Goal: Information Seeking & Learning: Learn about a topic

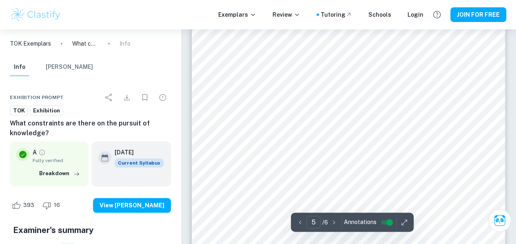
scroll to position [1847, 0]
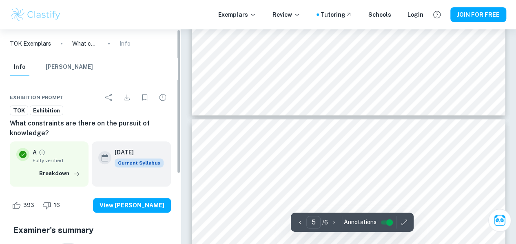
type input "4"
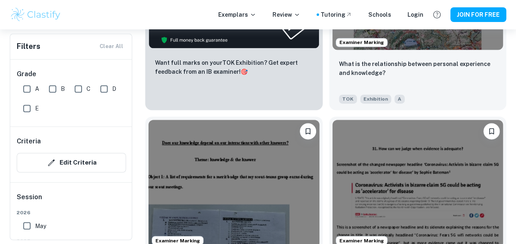
scroll to position [576, 0]
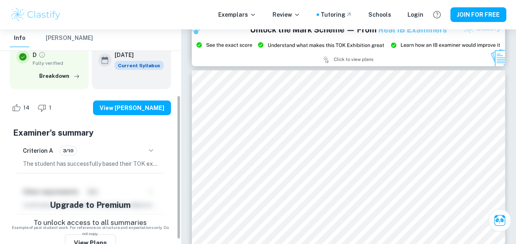
scroll to position [98, 0]
click at [140, 152] on div "Criterion A 3/10" at bounding box center [90, 151] width 135 height 14
click at [149, 152] on icon "button" at bounding box center [151, 151] width 10 height 10
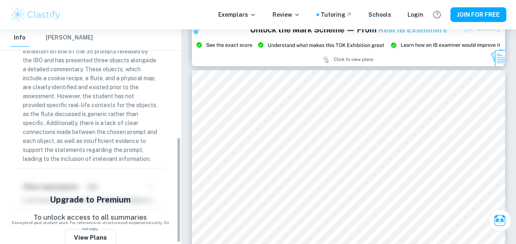
scroll to position [222, 0]
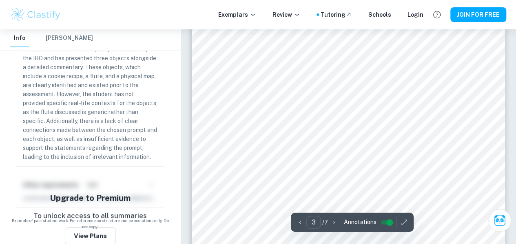
type input "4"
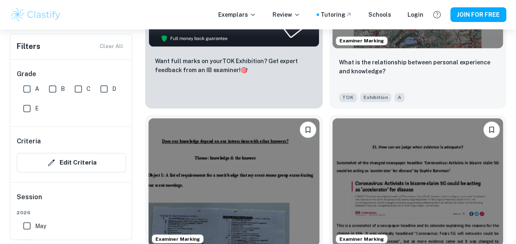
scroll to position [699, 0]
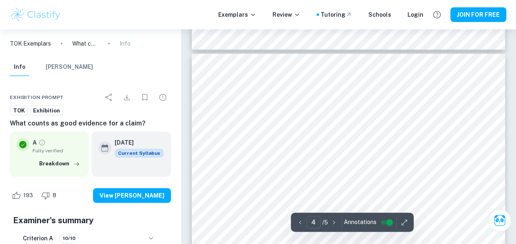
scroll to position [1323, 0]
type input "4"
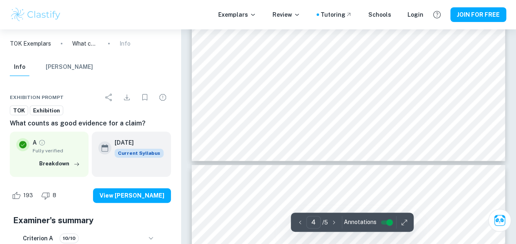
scroll to position [1567, 0]
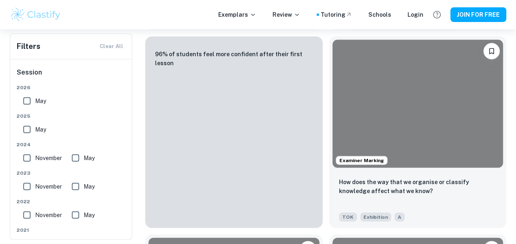
scroll to position [4019, 0]
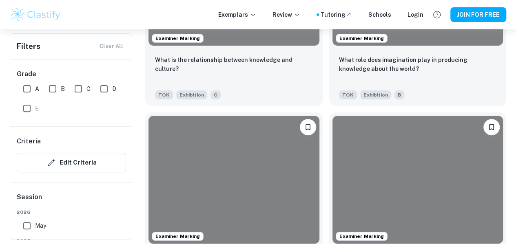
scroll to position [4828, 0]
